Goal: Information Seeking & Learning: Learn about a topic

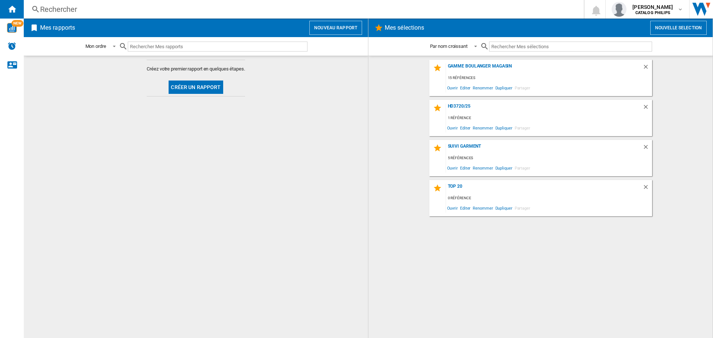
click at [152, 47] on input "text" at bounding box center [218, 47] width 180 height 10
type input "NA352/04"
click at [196, 88] on button "Créer un rapport" at bounding box center [196, 87] width 54 height 13
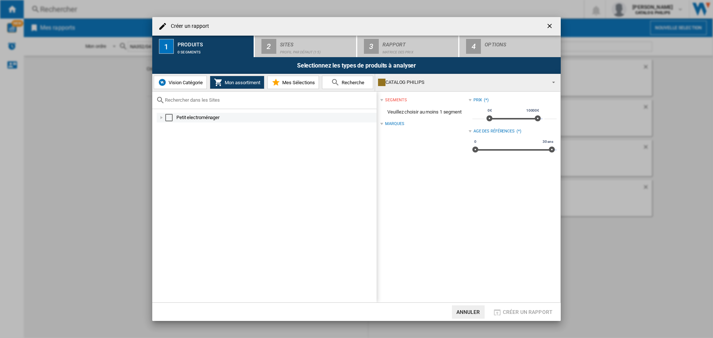
click at [173, 119] on md-checkbox "Select" at bounding box center [170, 117] width 11 height 7
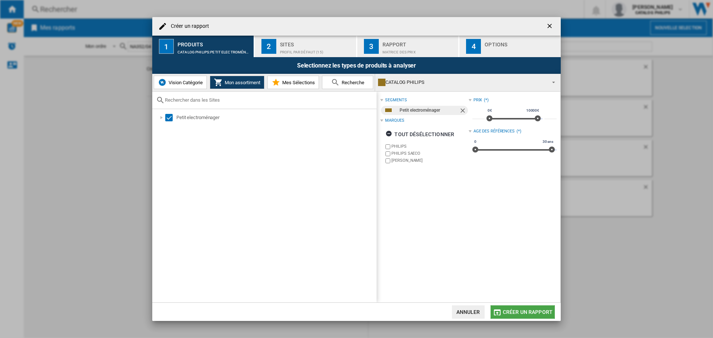
click at [545, 311] on span "Créer un rapport" at bounding box center [528, 312] width 50 height 6
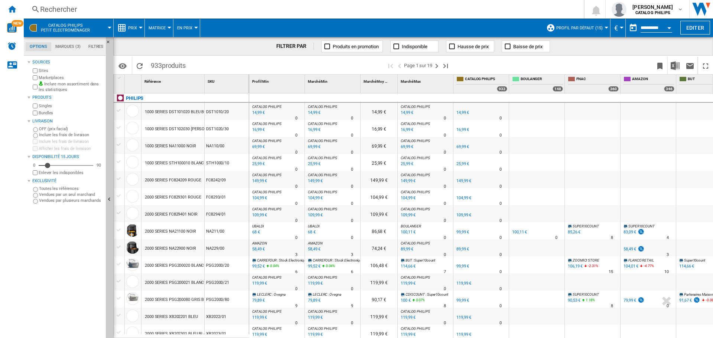
click at [58, 27] on span "CATALOG PHILIPS Petit electroménager" at bounding box center [65, 28] width 49 height 10
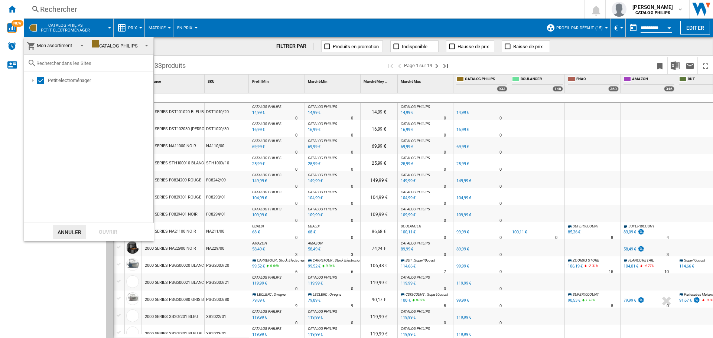
click at [7, 27] on md-backdrop at bounding box center [356, 169] width 713 height 338
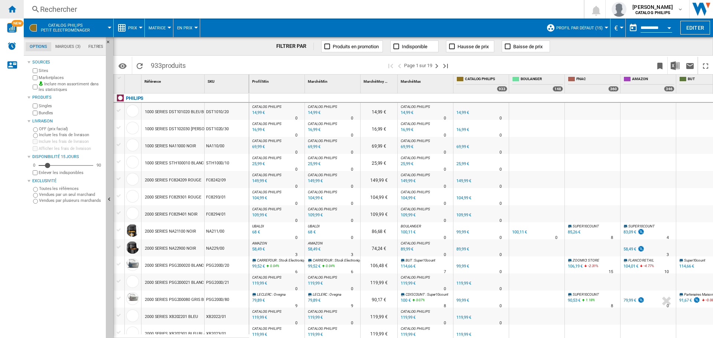
click at [10, 12] on ng-md-icon "Accueil" at bounding box center [11, 8] width 9 height 9
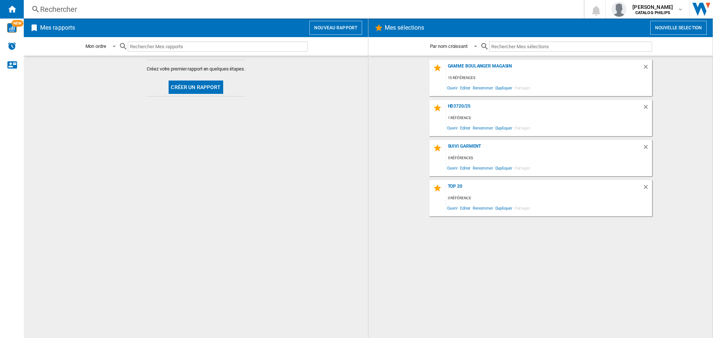
click at [159, 45] on input "text" at bounding box center [218, 47] width 180 height 10
click at [199, 92] on button "Créer un rapport" at bounding box center [196, 87] width 54 height 13
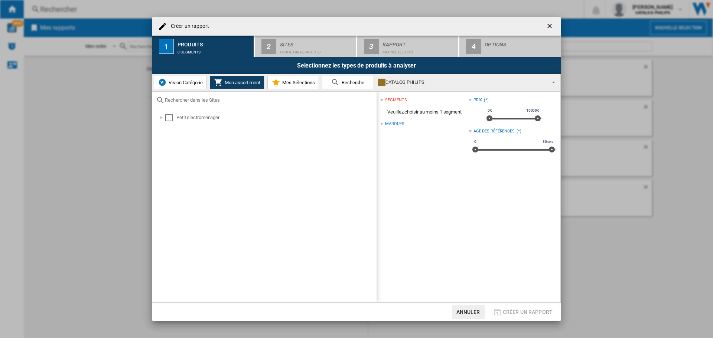
click at [355, 86] on button "Recherche" at bounding box center [347, 82] width 51 height 13
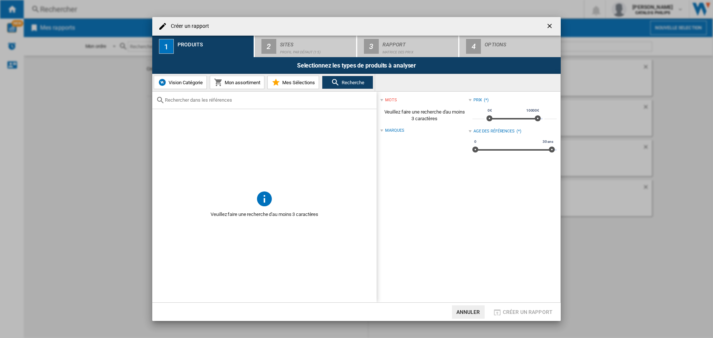
click at [198, 101] on input "Créer un ..." at bounding box center [269, 100] width 208 height 6
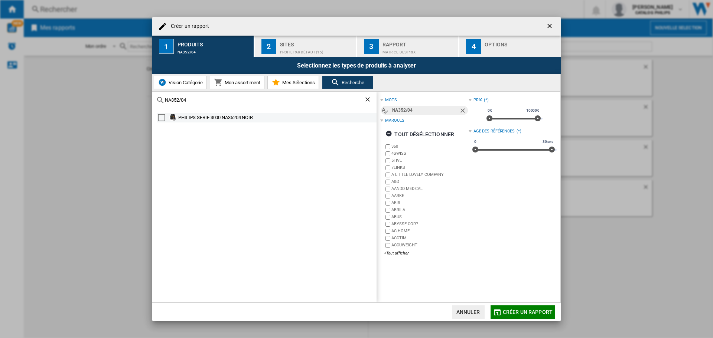
type input "NA352/04"
click at [167, 117] on md-checkbox "Select" at bounding box center [163, 117] width 11 height 7
click at [535, 309] on span "Créer un rapport" at bounding box center [528, 312] width 50 height 6
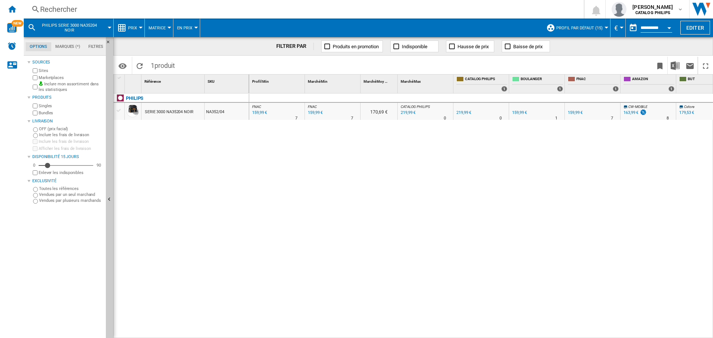
click at [136, 25] on button "Prix" at bounding box center [134, 28] width 13 height 19
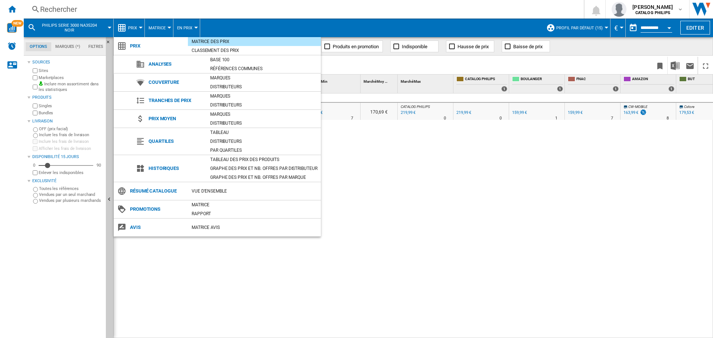
click at [237, 162] on div "Tableau des prix des produits" at bounding box center [263, 159] width 114 height 7
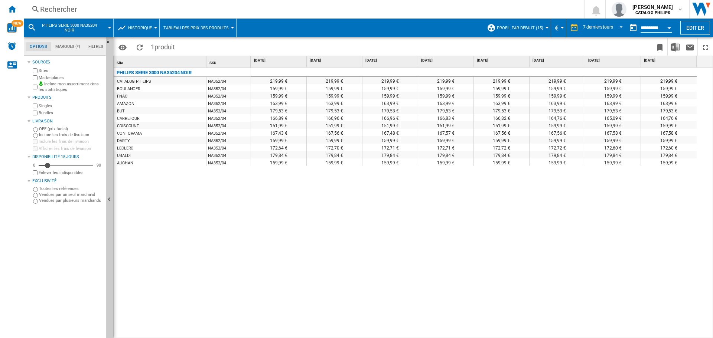
click at [245, 219] on div "PHILIPS SERIE 3000 NA35204 NOIR CATALOG PHILIPS NA352/04 [PERSON_NAME] NA352/04…" at bounding box center [182, 201] width 137 height 267
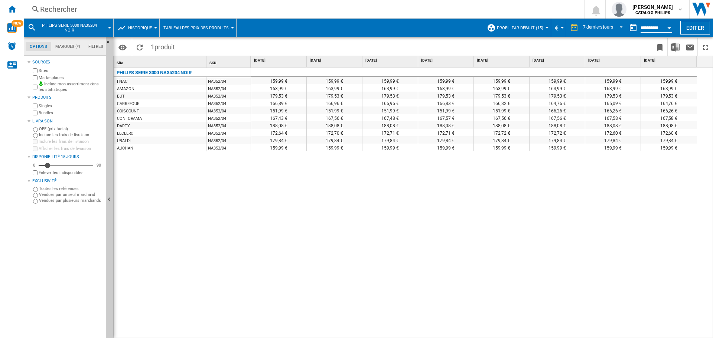
click at [35, 80] on div "Marketplaces" at bounding box center [67, 77] width 72 height 7
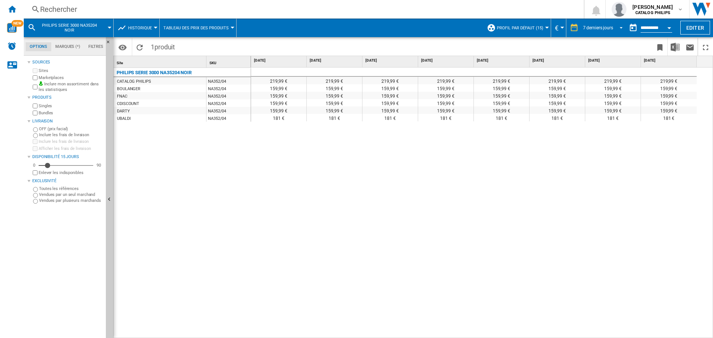
click at [612, 26] on md-select-value "7 derniers jours" at bounding box center [603, 27] width 43 height 11
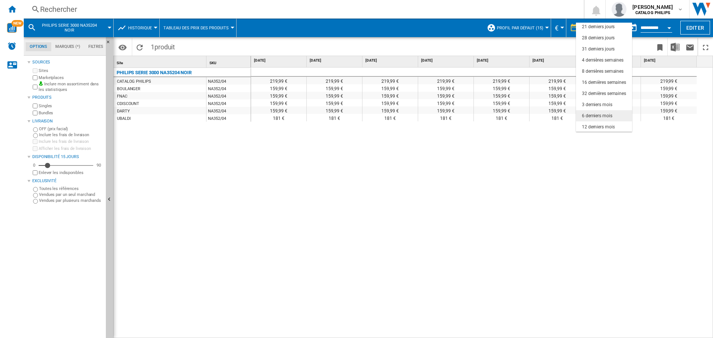
scroll to position [47, 0]
click at [608, 93] on div "3 derniers mois" at bounding box center [597, 93] width 30 height 6
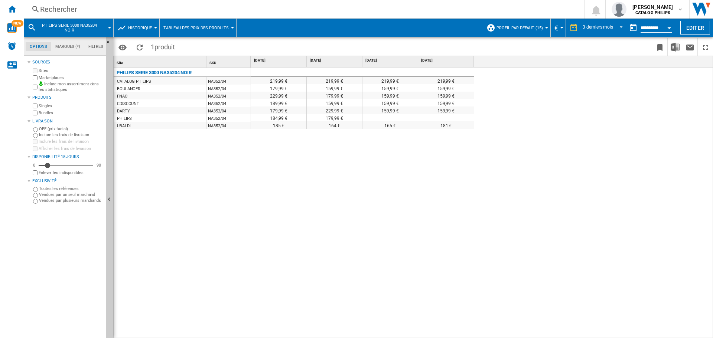
click at [668, 26] on button "Open calendar" at bounding box center [668, 26] width 13 height 13
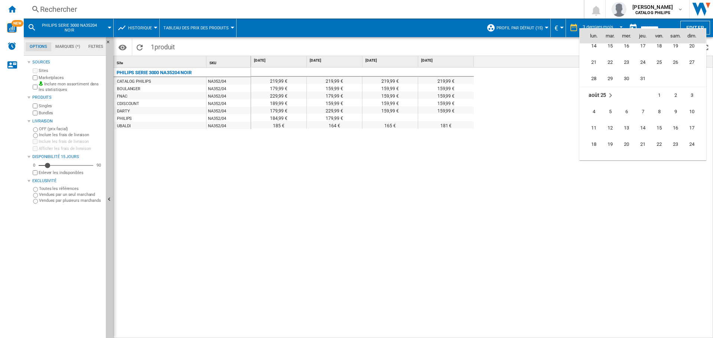
scroll to position [3319, 0]
click at [688, 143] on span "31" at bounding box center [691, 143] width 15 height 15
type input "**********"
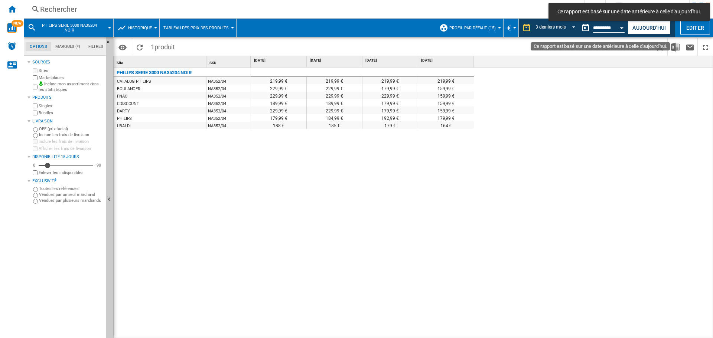
click at [619, 28] on button "Open calendar" at bounding box center [621, 26] width 13 height 13
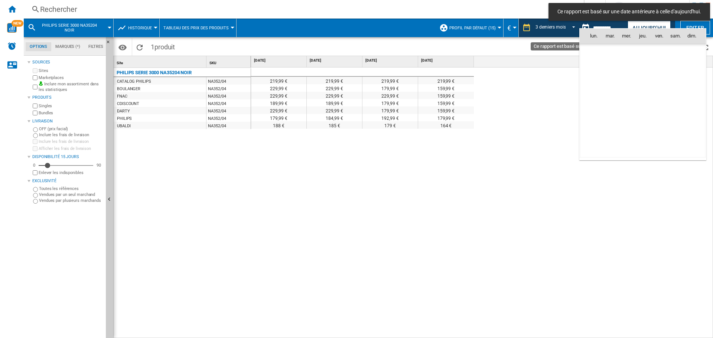
scroll to position [3345, 0]
click at [542, 42] on div at bounding box center [356, 169] width 713 height 338
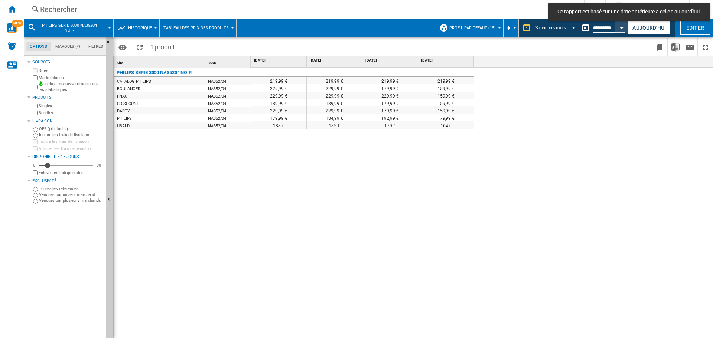
click at [573, 27] on span "REPORTS.WIZARD.STEPS.REPORT.STEPS.REPORT_OPTIONS.PERIOD: 3 derniers mois" at bounding box center [571, 27] width 9 height 7
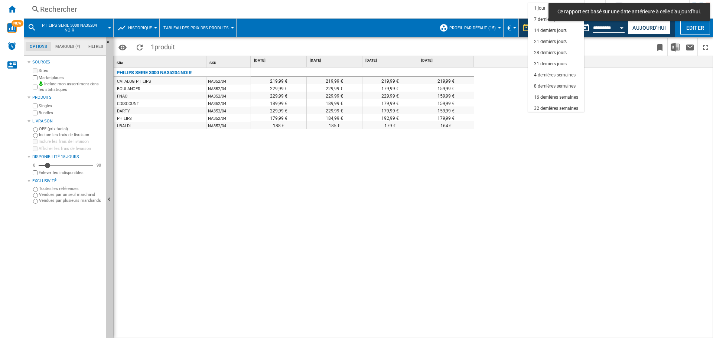
scroll to position [47, 0]
click at [551, 40] on div "8 dernières semaines" at bounding box center [555, 39] width 42 height 6
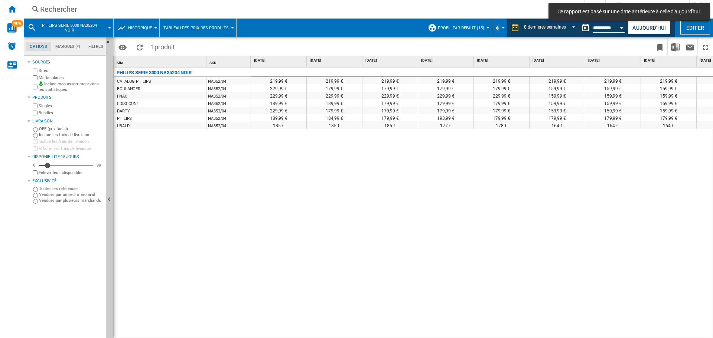
scroll to position [0, 39]
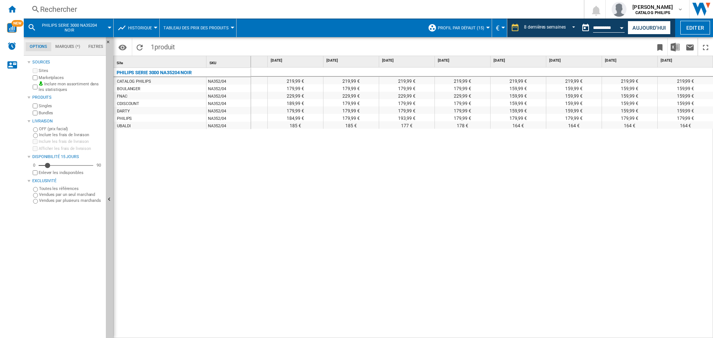
click at [622, 27] on div "Open calendar" at bounding box center [622, 28] width 4 height 2
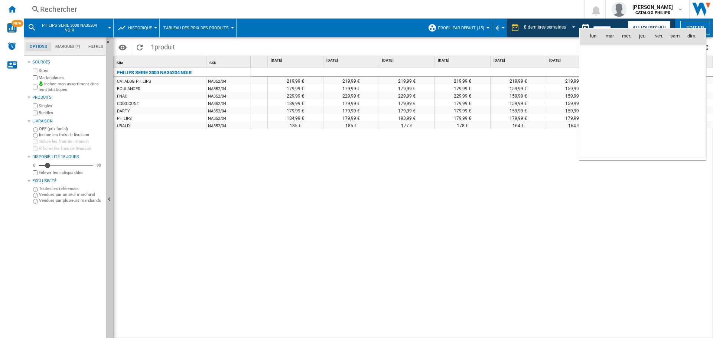
scroll to position [3345, 0]
click at [691, 69] on span "10" at bounding box center [691, 68] width 15 height 15
type input "**********"
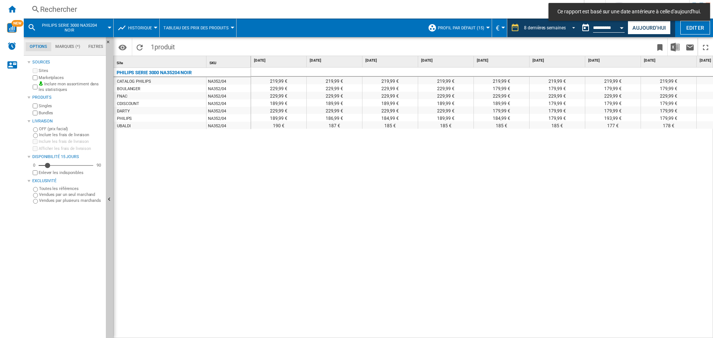
click at [568, 26] on span "REPORTS.WIZARD.STEPS.REPORT.STEPS.REPORT_OPTIONS.PERIOD: 8 dernières semaines" at bounding box center [571, 27] width 9 height 7
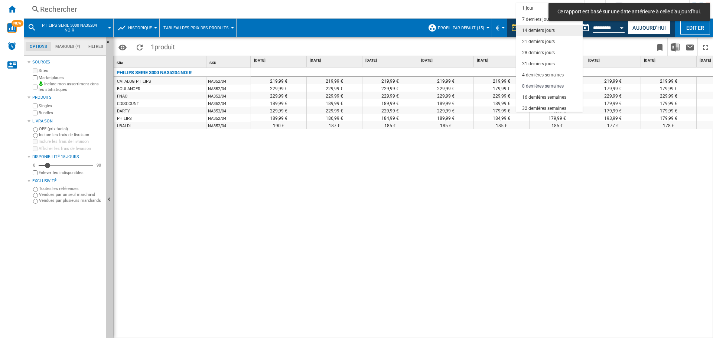
click at [544, 32] on div "14 derniers jours" at bounding box center [538, 30] width 33 height 6
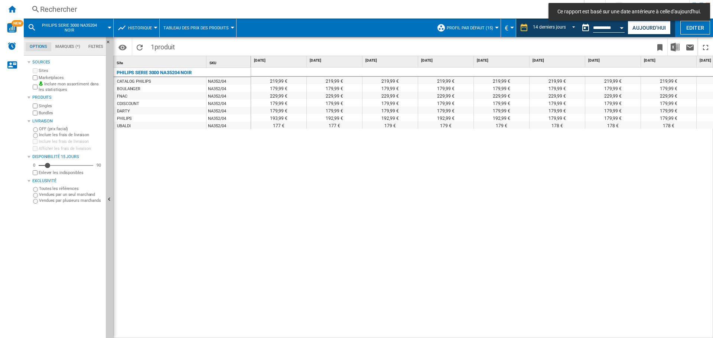
click at [583, 168] on div "219,99 € 219,99 € 219,99 € 219,99 € 219,99 € 219,99 € 219,99 € 219,99 € 219,99 …" at bounding box center [482, 203] width 462 height 271
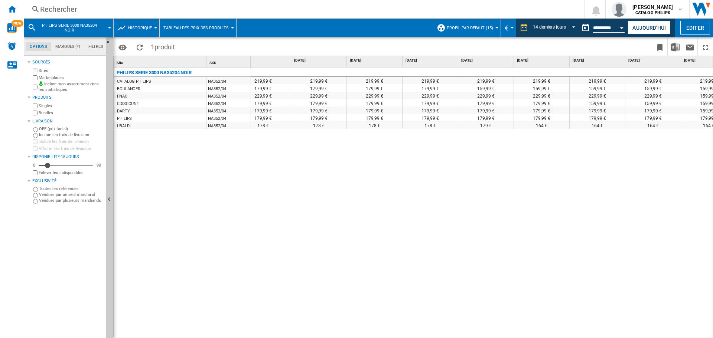
scroll to position [0, 373]
